Goal: Check status: Check status

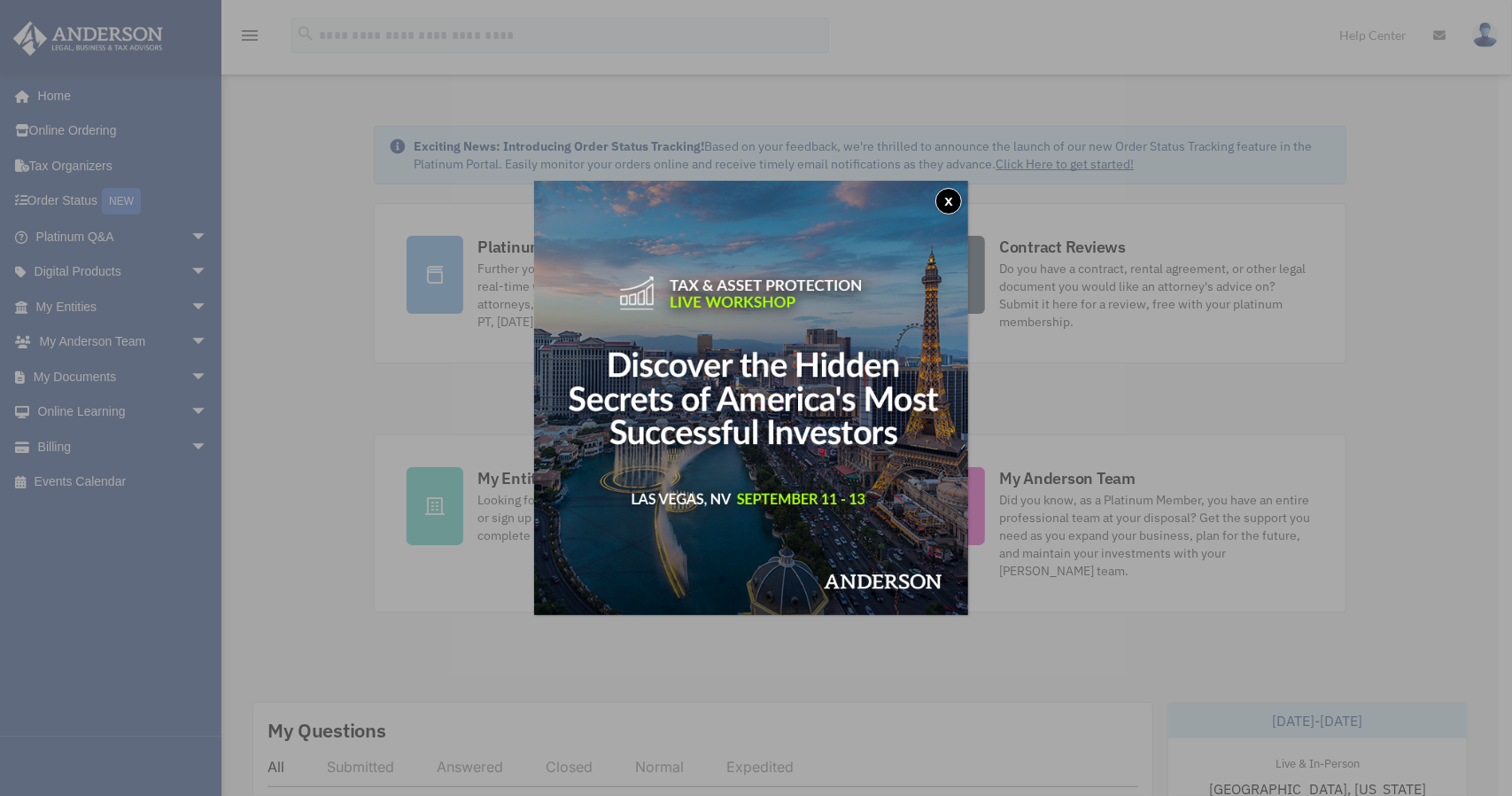
click at [802, 384] on img at bounding box center [751, 398] width 434 height 434
click at [951, 195] on button "x" at bounding box center [948, 200] width 26 height 26
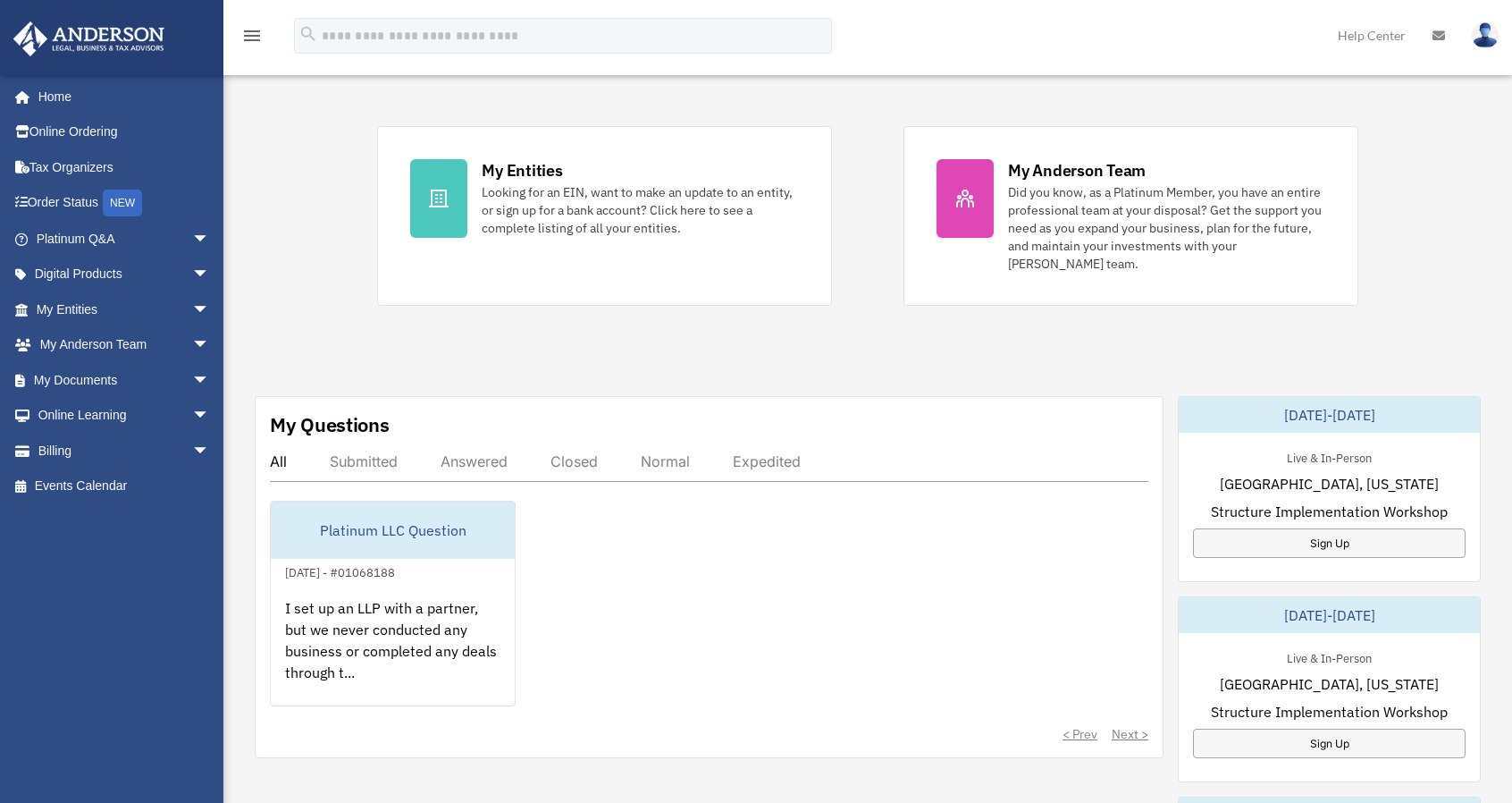
scroll to position [536, 0]
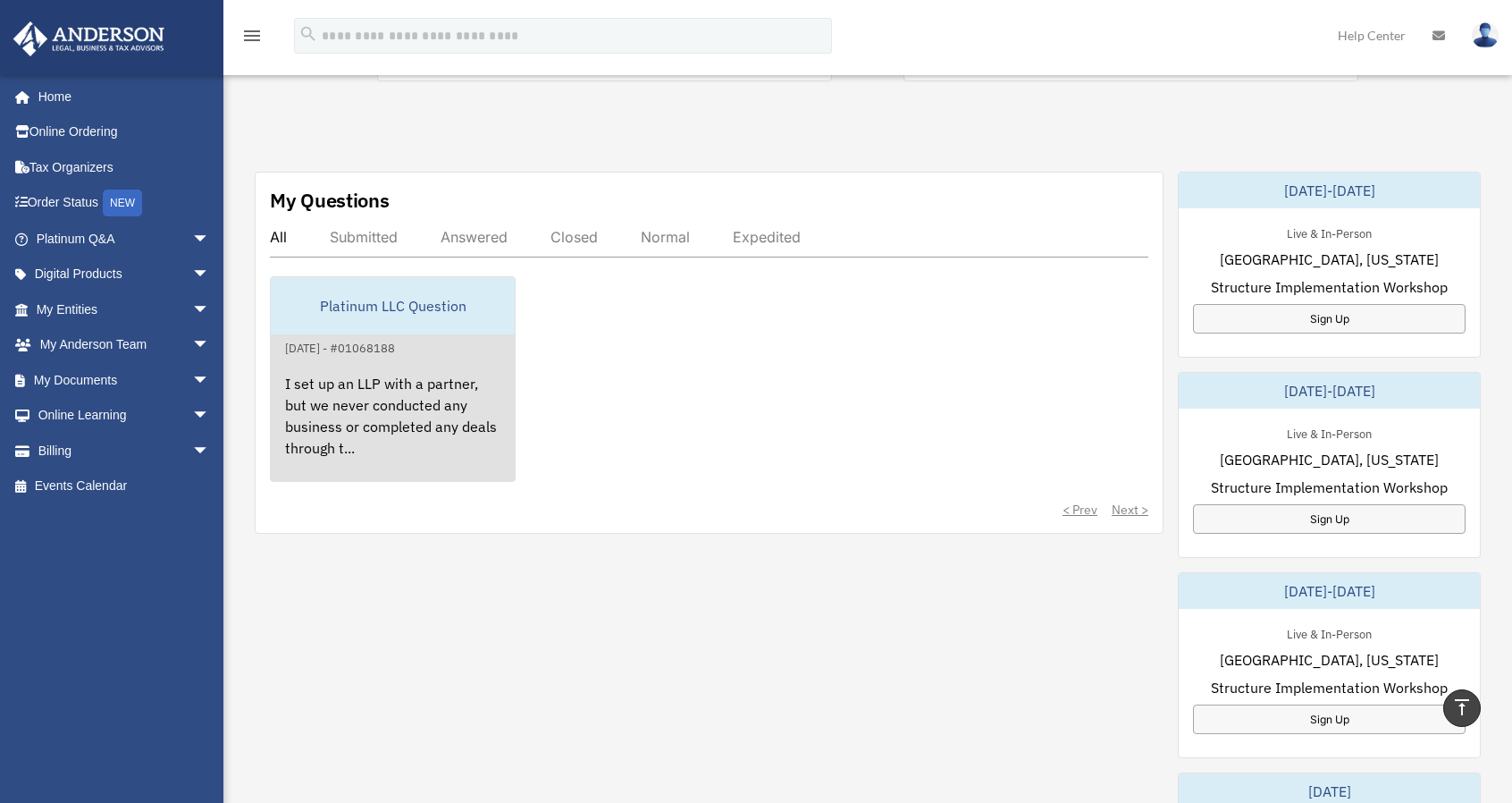
click at [418, 403] on div "I set up an LLP with a partner, but we never conducted any business or complete…" at bounding box center [393, 429] width 244 height 139
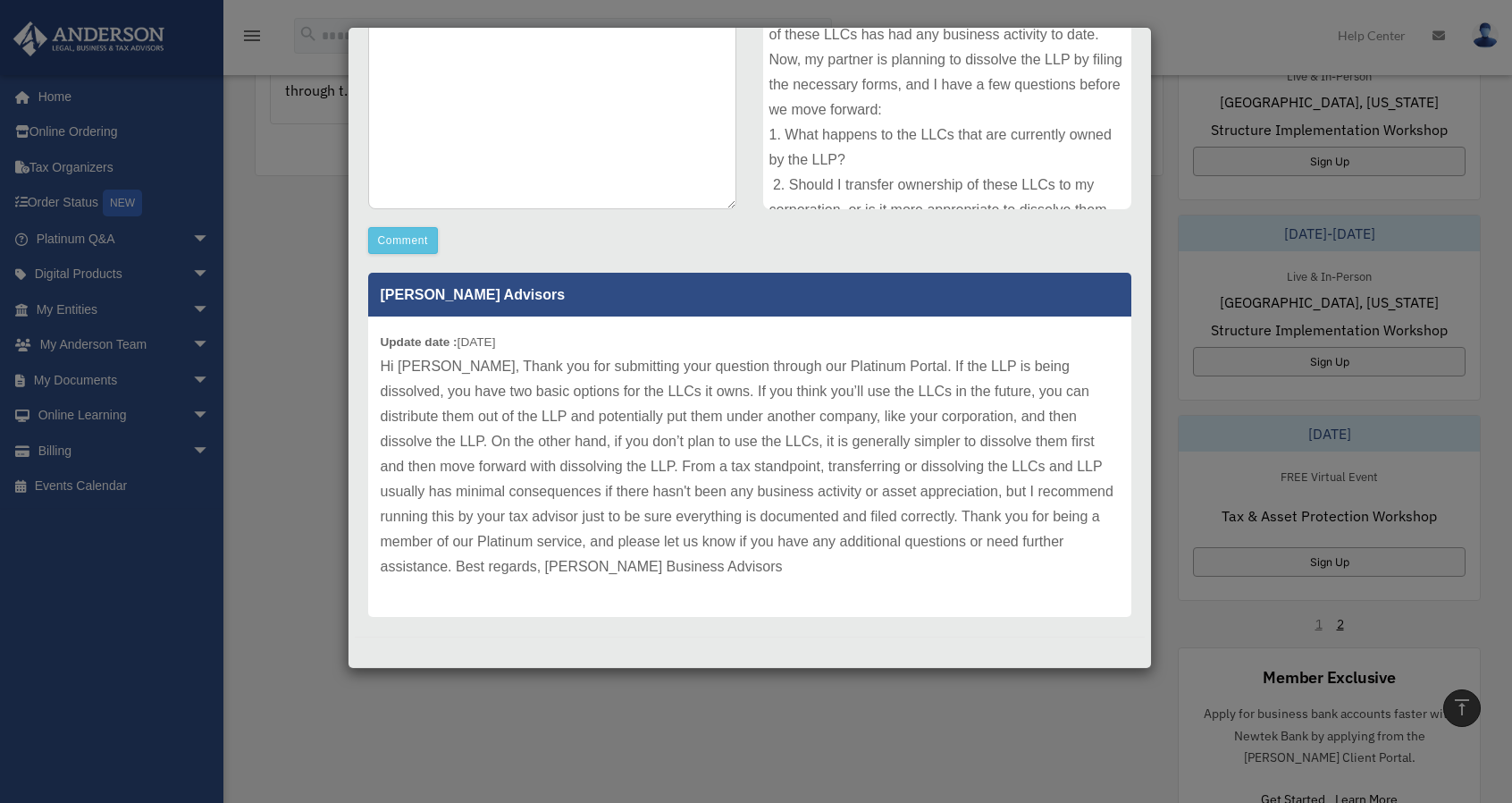
scroll to position [0, 0]
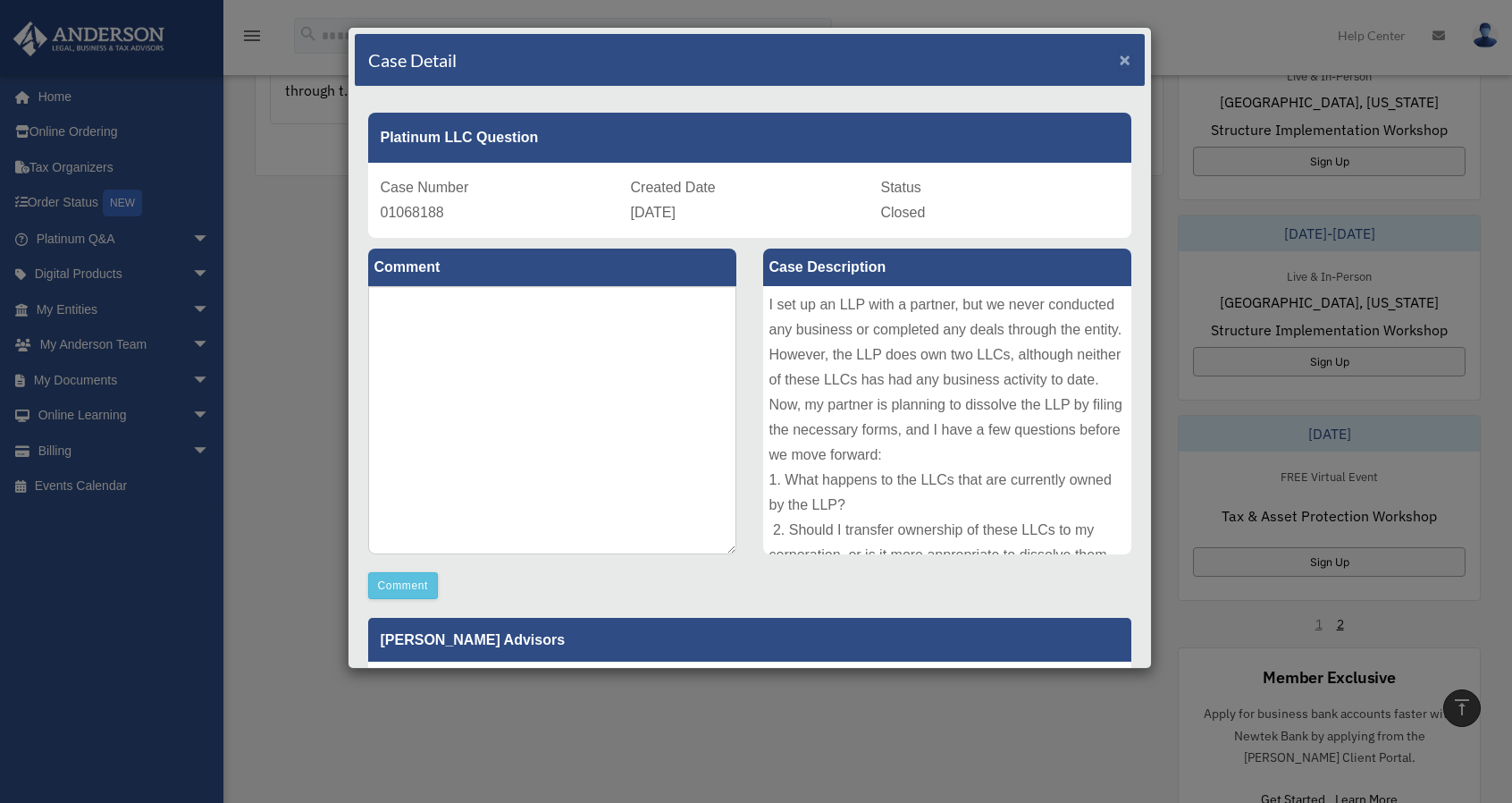
click at [1119, 53] on span "×" at bounding box center [1125, 60] width 12 height 20
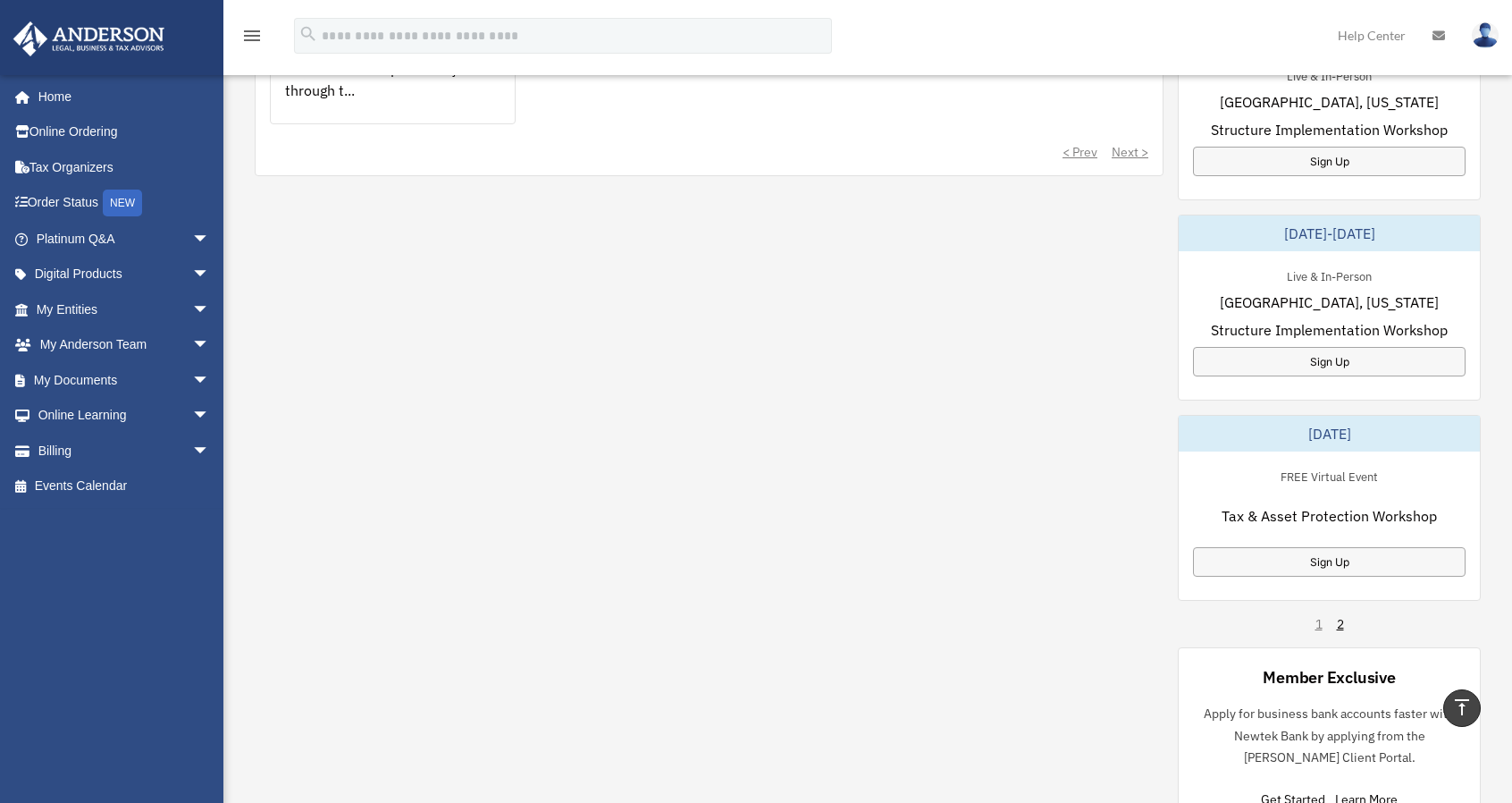
scroll to position [809, 0]
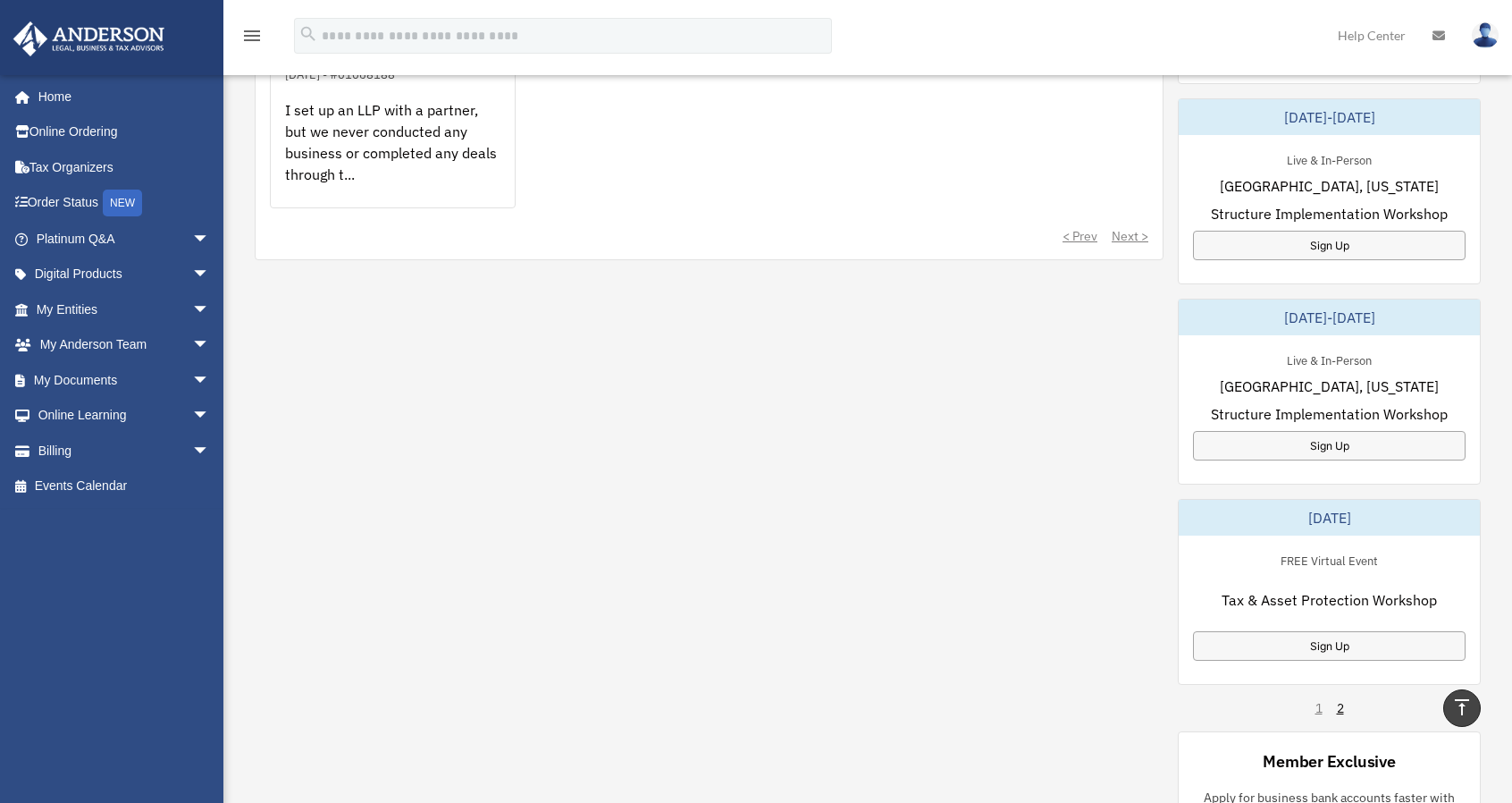
click at [748, 332] on div "My Questions All Submitted Answered Closed Normal Expedited Platinum LLC Questi…" at bounding box center [868, 403] width 1226 height 1009
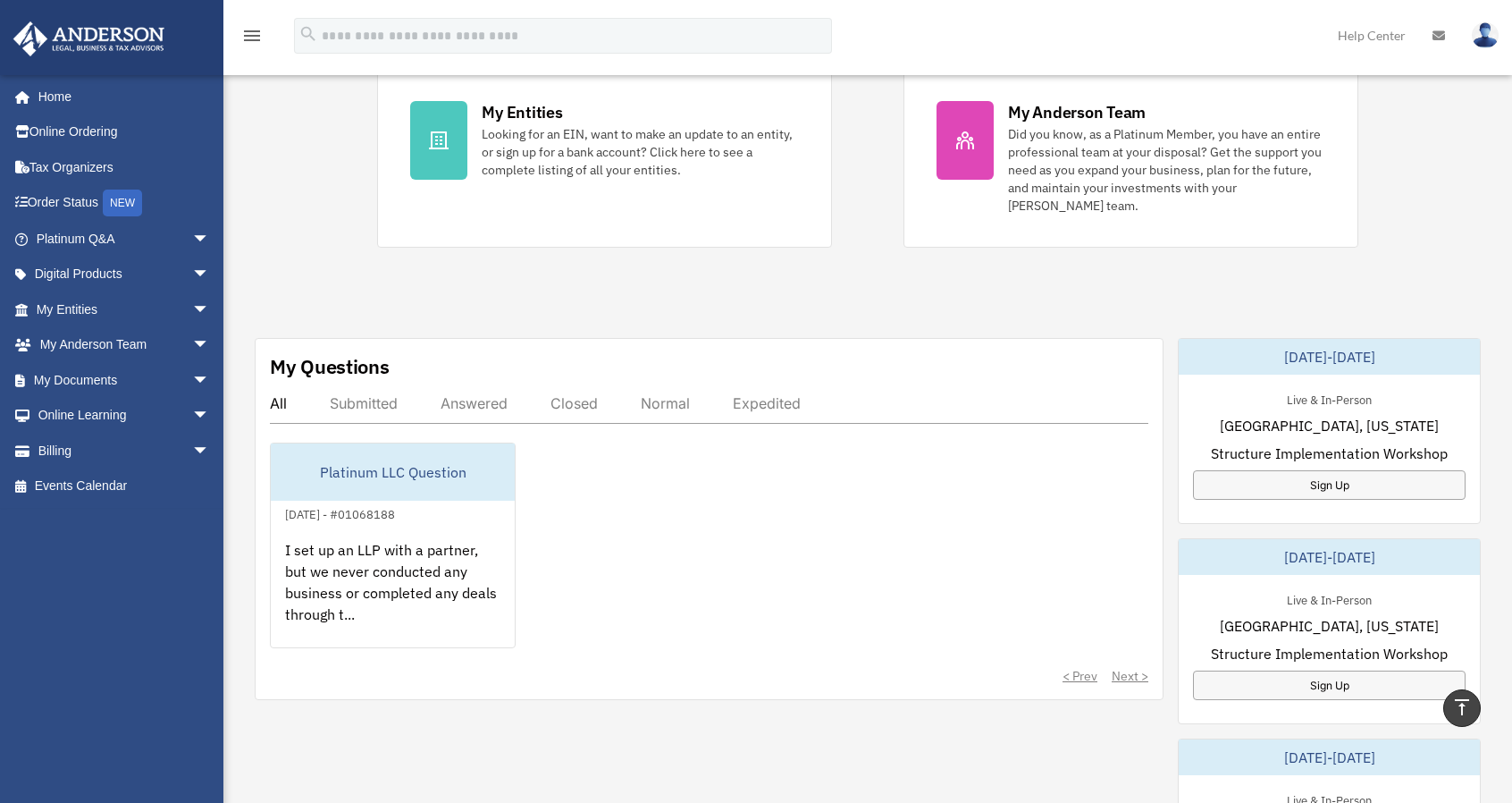
scroll to position [362, 0]
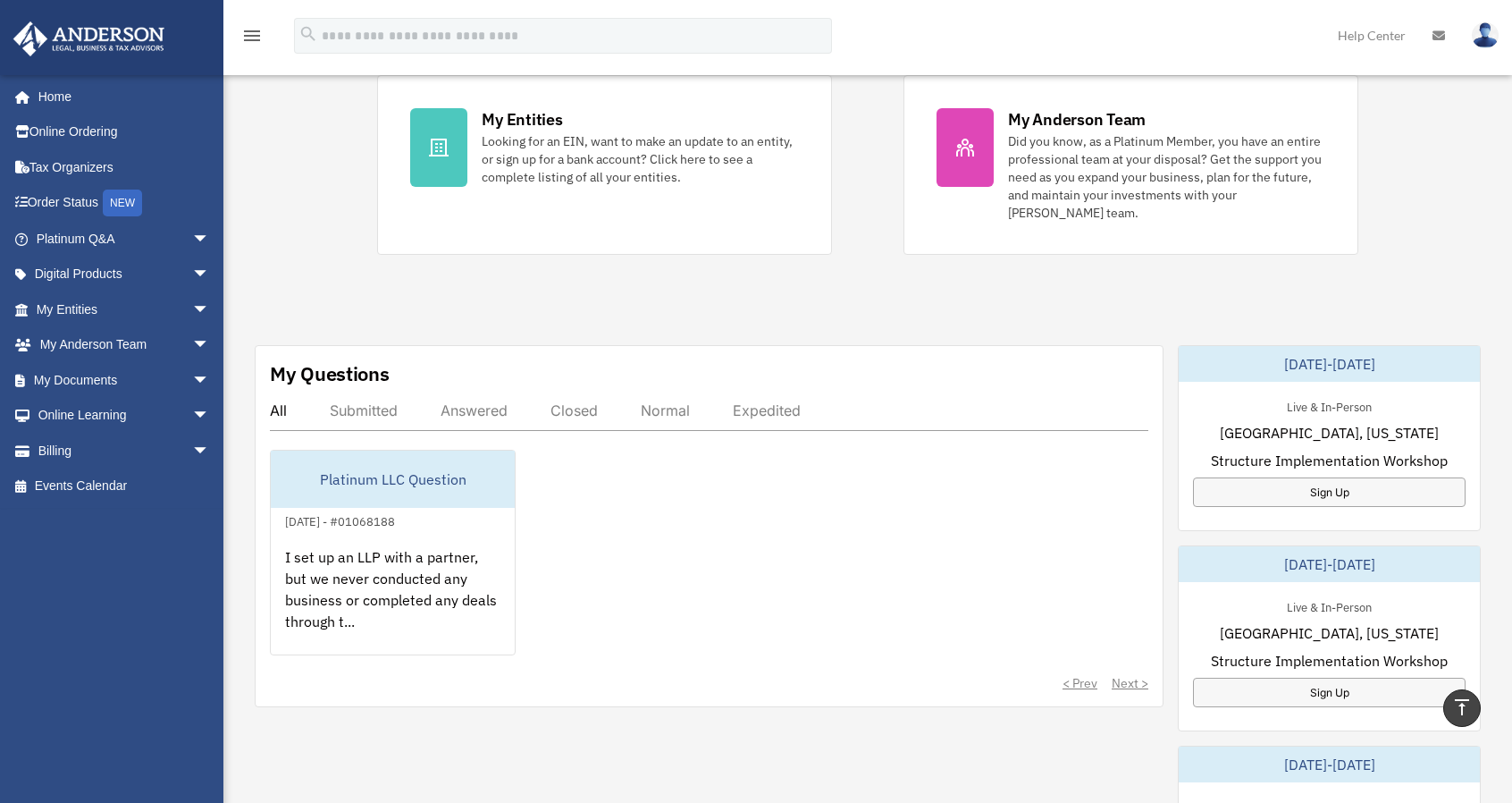
click at [1131, 680] on div "< Prev Next >" at bounding box center [708, 682] width 878 height 17
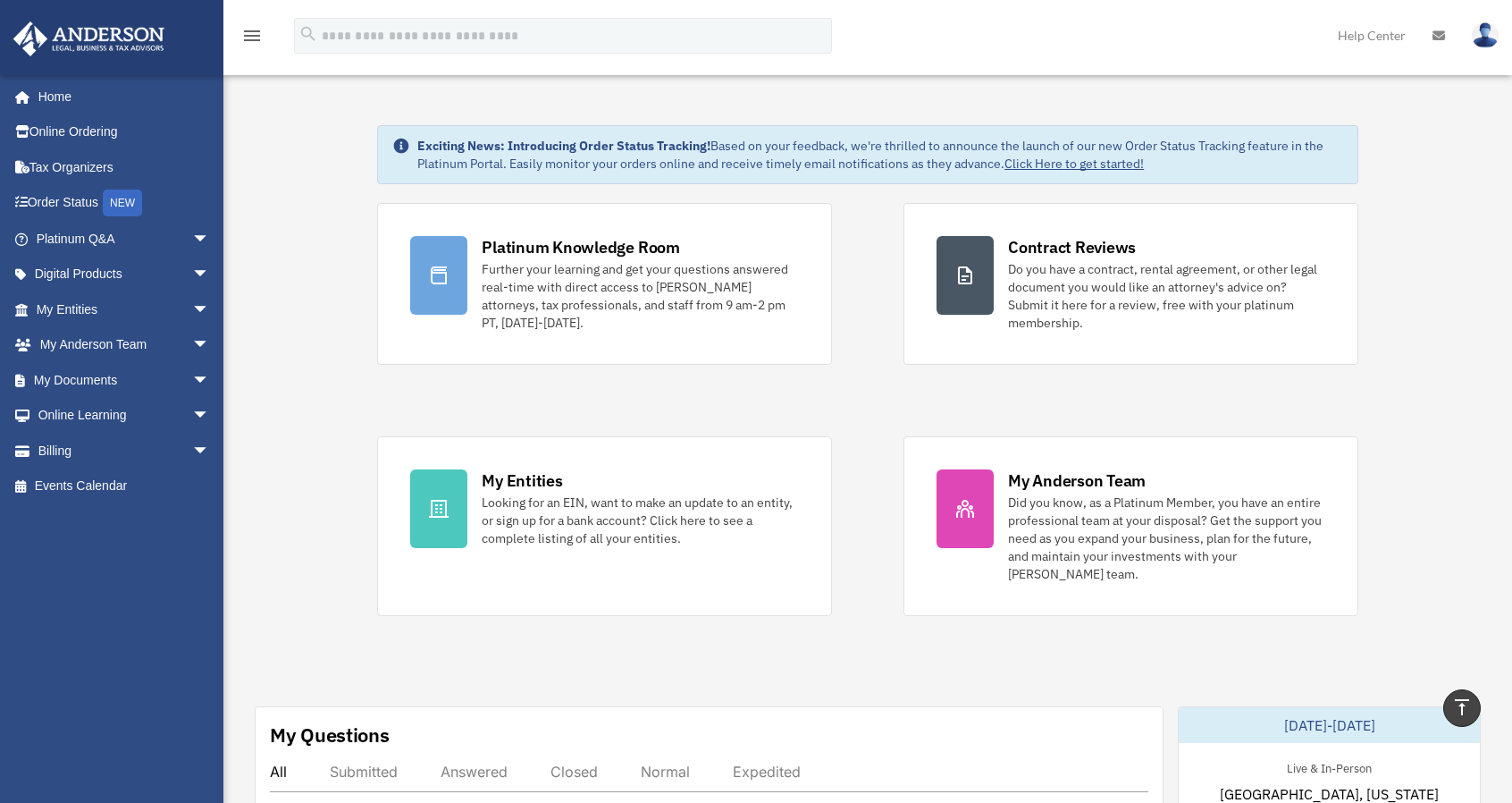
scroll to position [0, 0]
click at [69, 102] on link "Home" at bounding box center [125, 96] width 224 height 36
click at [68, 208] on link "Order Status NEW" at bounding box center [125, 204] width 224 height 37
